Goal: Check status: Check status

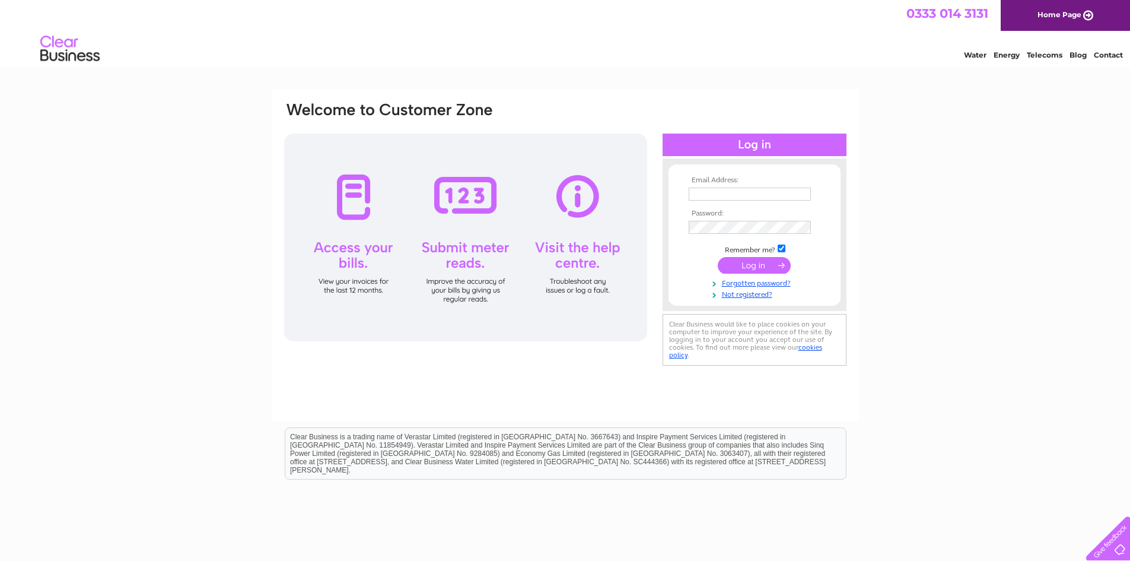
type input "[EMAIL_ADDRESS][DOMAIN_NAME]"
click at [759, 268] on input "submit" at bounding box center [754, 265] width 73 height 17
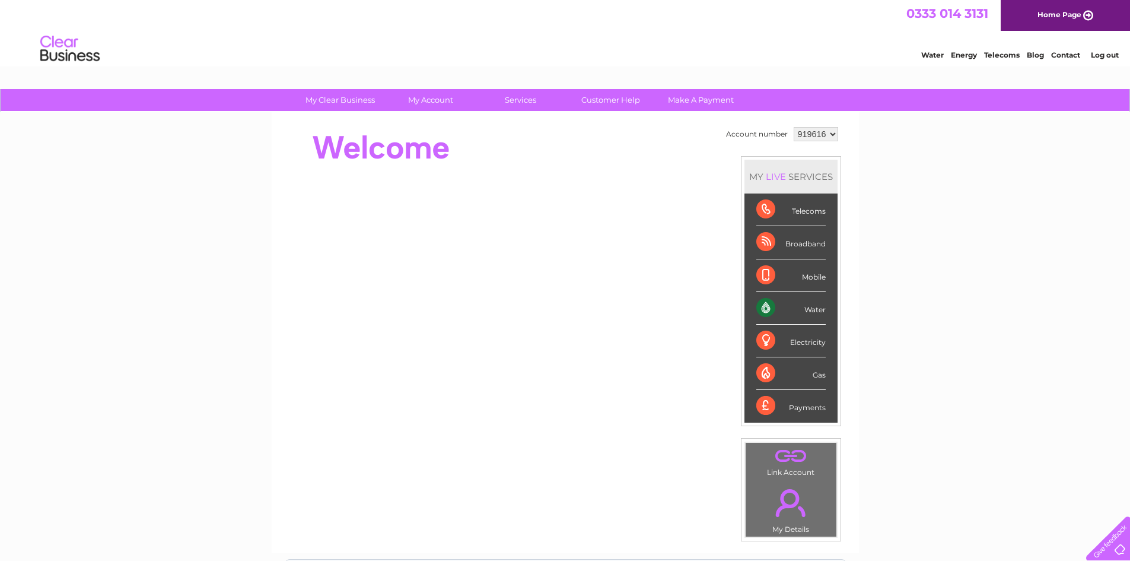
click at [786, 313] on div "Water" at bounding box center [790, 308] width 69 height 33
click at [768, 309] on div "Water" at bounding box center [790, 308] width 69 height 33
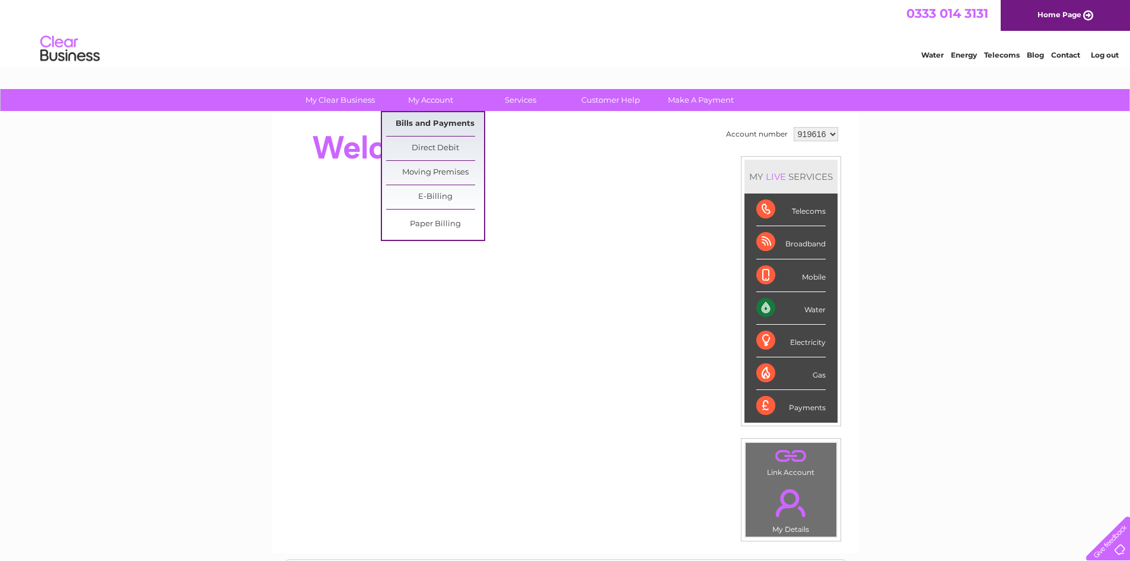
click at [432, 122] on link "Bills and Payments" at bounding box center [435, 124] width 98 height 24
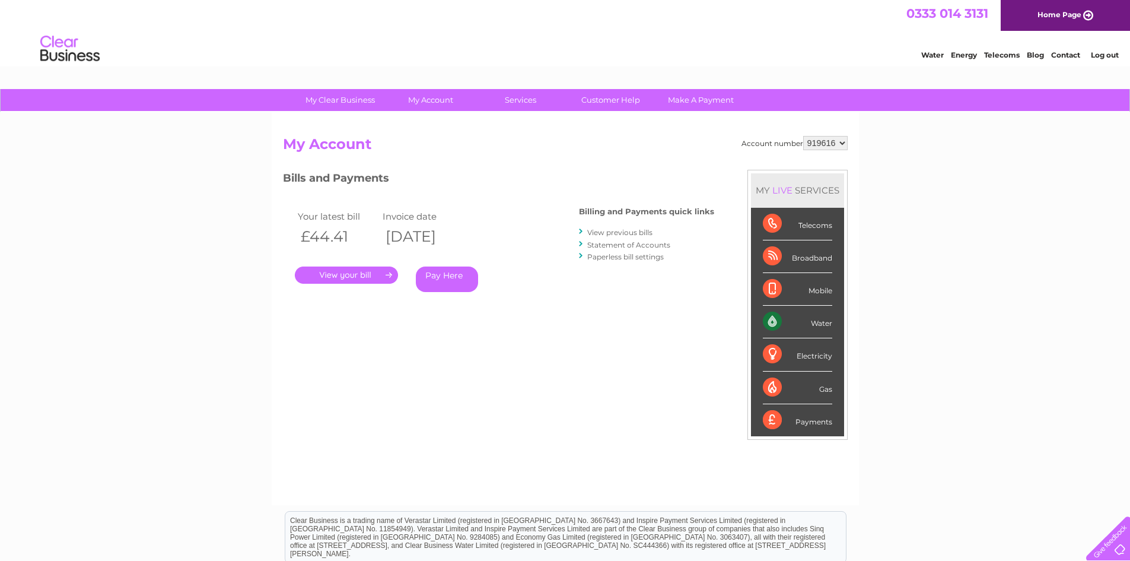
click at [354, 273] on link "." at bounding box center [346, 274] width 103 height 17
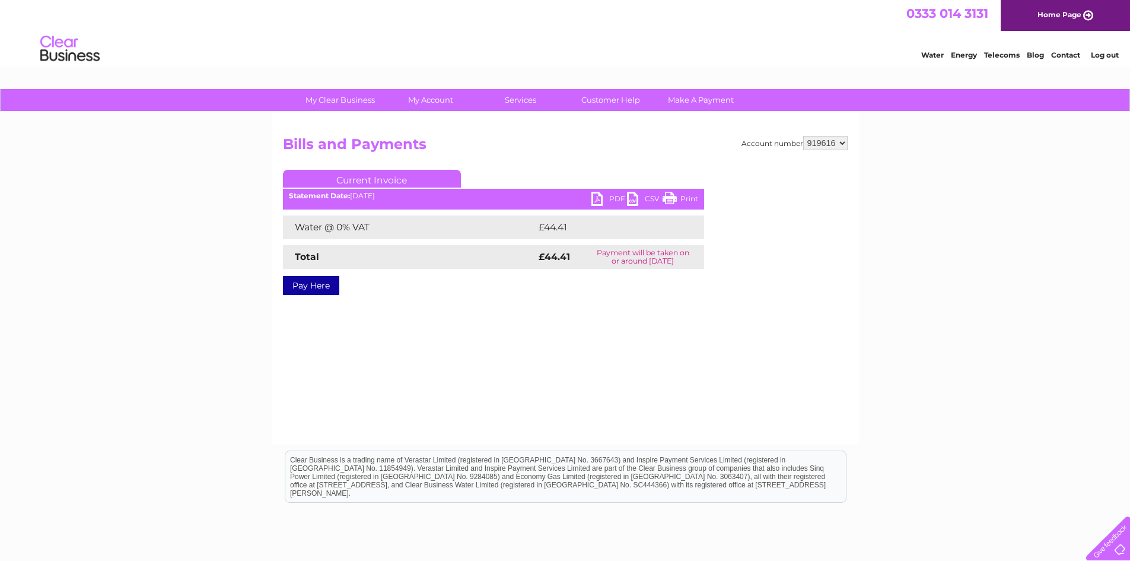
click at [597, 198] on link "PDF" at bounding box center [609, 200] width 36 height 17
